Goal: Information Seeking & Learning: Learn about a topic

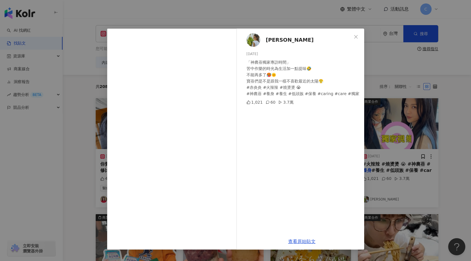
click at [416, 34] on div "何蓓蓓 2024/7/5 「神農蓓獨家專訪時間」 苦中作樂的時光為生活加一點提味🤣 不能再多了🥵🌞 寶蓓們是不是跟我一樣不喜歡最近的太陽😤 #赤炎炎 #火辣辣…" at bounding box center [235, 130] width 471 height 261
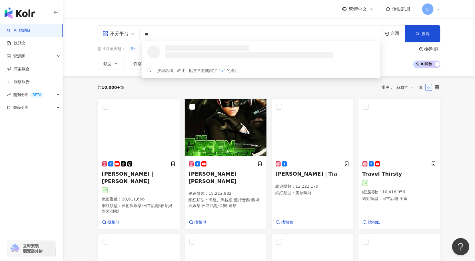
type input "*"
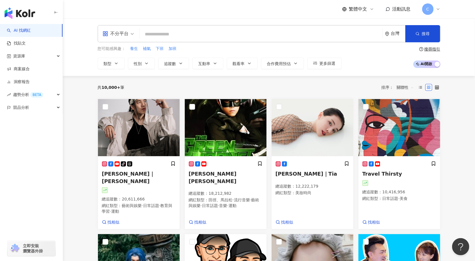
type input "*"
type input "**"
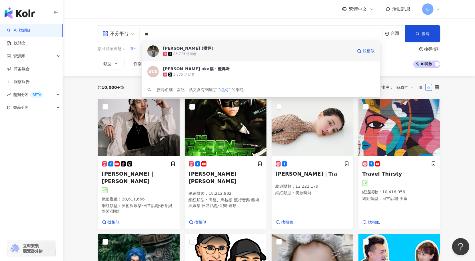
click at [207, 56] on div "83,773 追蹤者" at bounding box center [258, 54] width 190 height 6
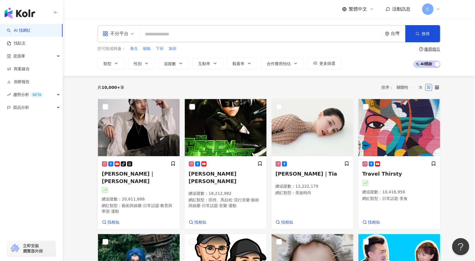
click at [204, 30] on input "search" at bounding box center [261, 34] width 238 height 11
paste input "******"
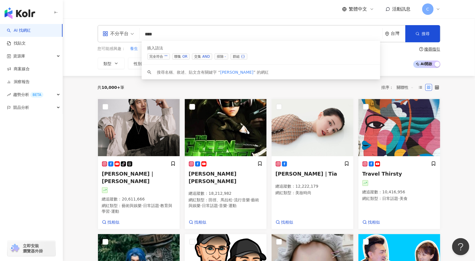
type input "***"
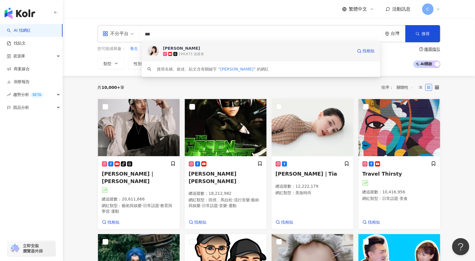
click at [183, 51] on div "194,673 追蹤者" at bounding box center [258, 54] width 190 height 6
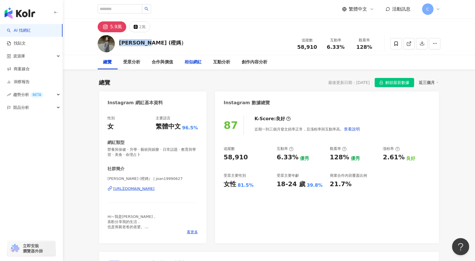
drag, startPoint x: 145, startPoint y: 44, endPoint x: 198, endPoint y: 64, distance: 56.9
click at [122, 46] on div "Joan (橙媽） 追蹤數 58,910 互動率 6.33% 觀看率 128%" at bounding box center [269, 43] width 366 height 23
drag, startPoint x: 108, startPoint y: 178, endPoint x: 155, endPoint y: 179, distance: 47.4
click at [131, 178] on span "Joanne (橙媽） | joan19990627" at bounding box center [153, 178] width 91 height 5
drag, startPoint x: 134, startPoint y: 180, endPoint x: 113, endPoint y: 21, distance: 160.4
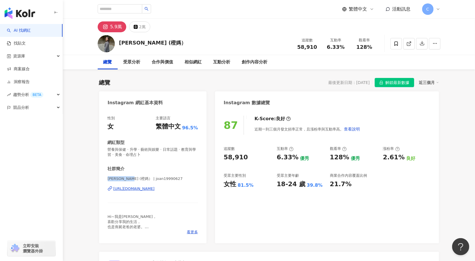
click at [107, 181] on div "性別 女 主要語言 繁體中文 96.5% 網紅類型 營養與保健 · 升學 · 藝術與娛樂 · 日常話題 · 教育與學習 · 美食 · 命理占卜 社群簡介 Jo…" at bounding box center [153, 176] width 108 height 133
copy span "Joanne (橙媽）"
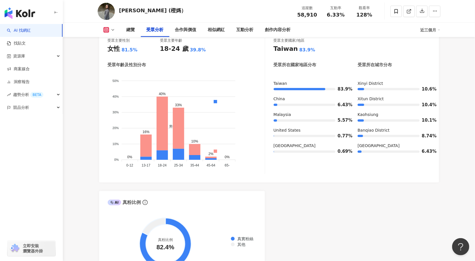
scroll to position [535, 0]
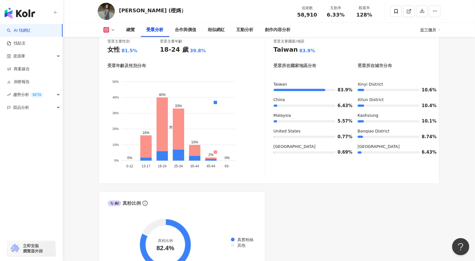
click at [17, 30] on link "AI 找網紅" at bounding box center [19, 31] width 24 height 6
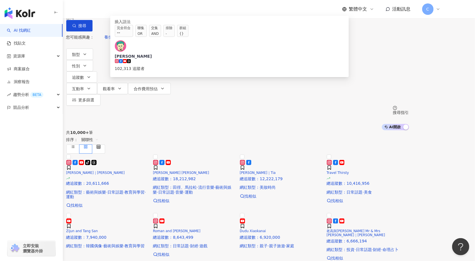
drag, startPoint x: 150, startPoint y: 35, endPoint x: 145, endPoint y: 35, distance: 5.1
click at [145, 11] on input "*****" at bounding box center [126, 5] width 46 height 11
type input "****"
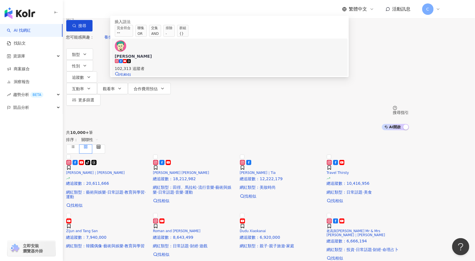
click at [213, 59] on span "張洋洋洋" at bounding box center [230, 56] width 230 height 6
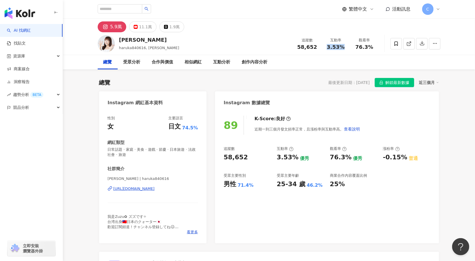
drag, startPoint x: 341, startPoint y: 48, endPoint x: 217, endPoint y: 2, distance: 131.8
click at [328, 49] on div "3.53%" at bounding box center [336, 47] width 22 height 6
copy span "3.53%"
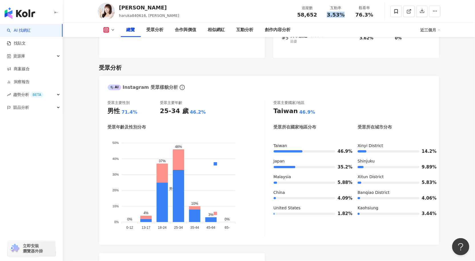
scroll to position [509, 0]
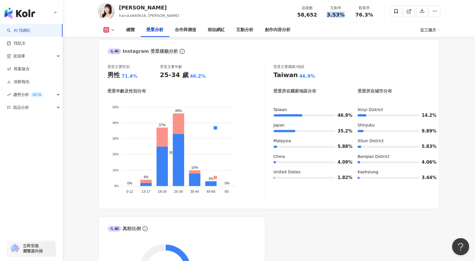
click at [25, 31] on link "AI 找網紅" at bounding box center [19, 31] width 24 height 6
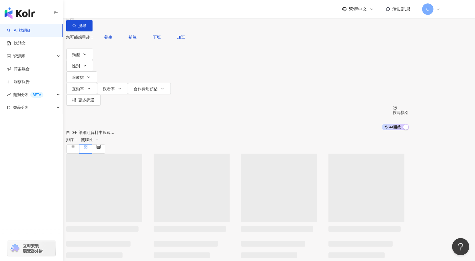
type input "*"
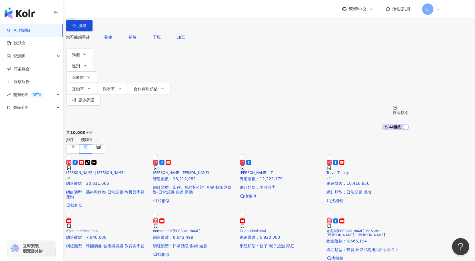
type input "**"
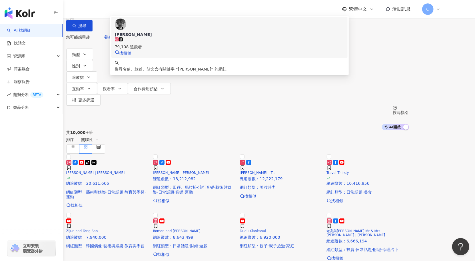
click at [178, 50] on div "79,108 追蹤者" at bounding box center [230, 47] width 230 height 6
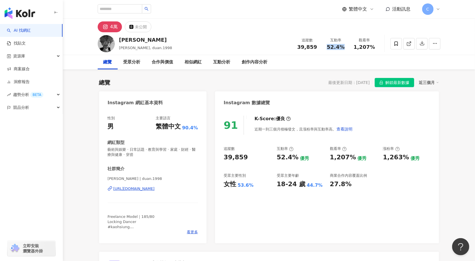
drag, startPoint x: 345, startPoint y: 47, endPoint x: 327, endPoint y: 50, distance: 17.9
click at [327, 49] on div "52.4%" at bounding box center [336, 47] width 22 height 6
copy span "52.4%"
